Goal: Use online tool/utility: Utilize a website feature to perform a specific function

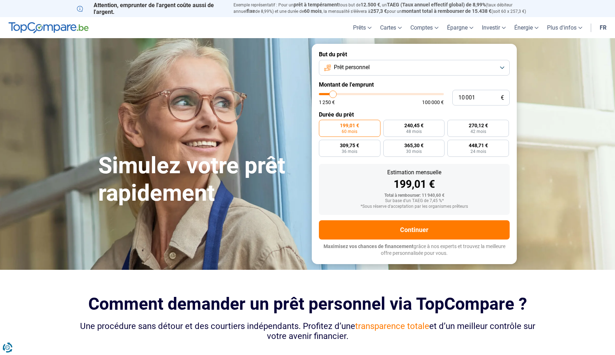
type input "50 250"
type input "50250"
click at [381, 94] on input "range" at bounding box center [381, 94] width 125 height 2
radio input "false"
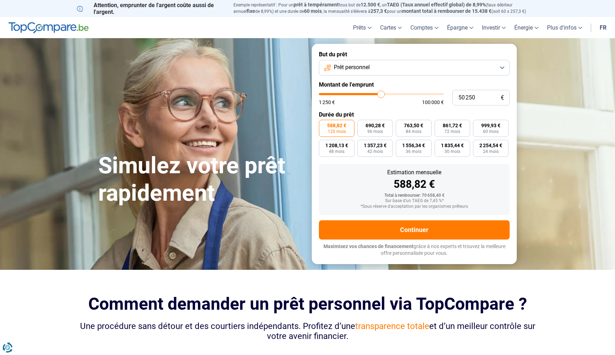
type input "52 000"
type input "52000"
type input "51 750"
type input "51750"
type input "51 500"
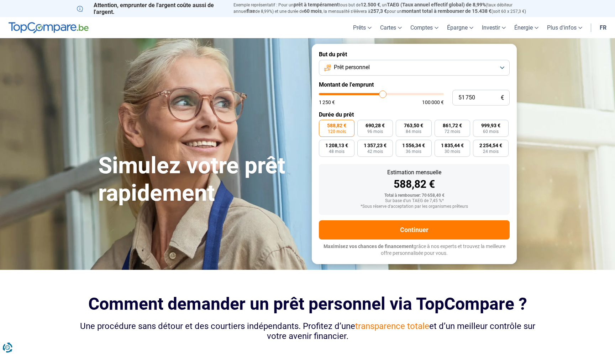
type input "51500"
type input "51 250"
type input "51250"
type input "51 000"
type input "51000"
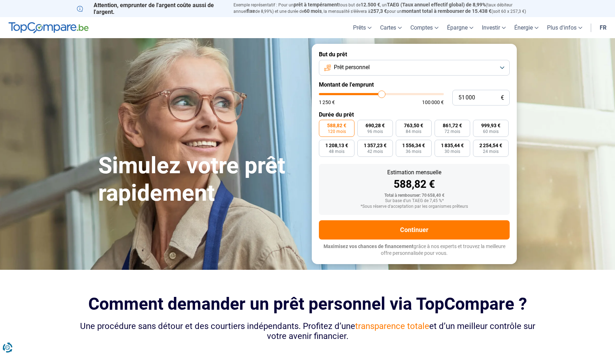
type input "50 750"
type input "50750"
type input "50 500"
type input "50500"
type input "50 250"
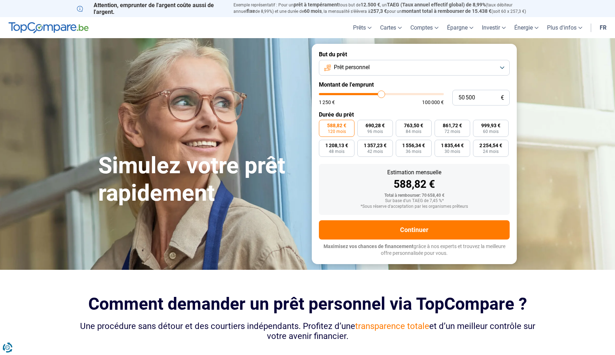
type input "50250"
click at [381, 94] on input "range" at bounding box center [381, 94] width 125 height 2
click at [400, 68] on button "Prêt personnel" at bounding box center [414, 68] width 191 height 16
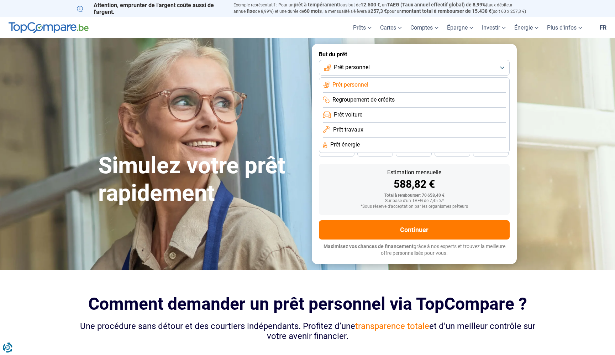
click at [400, 68] on button "Prêt personnel" at bounding box center [414, 68] width 191 height 16
